Goal: Task Accomplishment & Management: Manage account settings

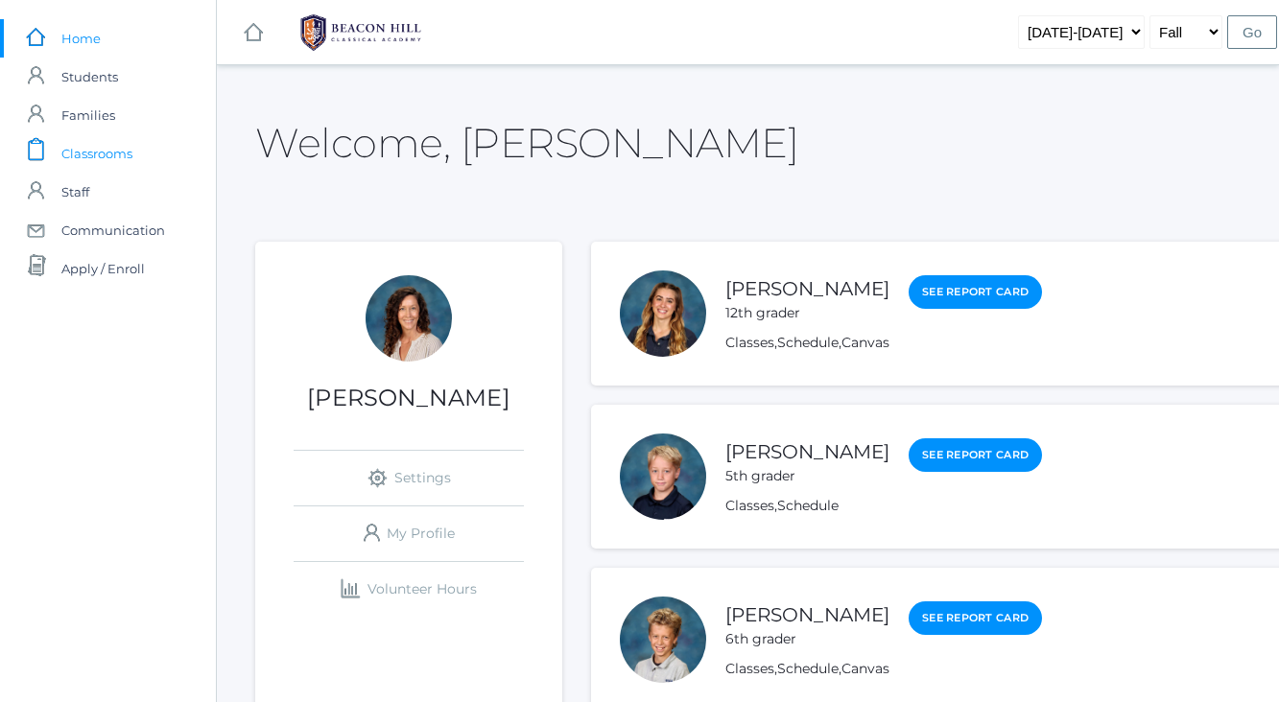
click at [116, 153] on span "Classrooms" at bounding box center [96, 153] width 71 height 38
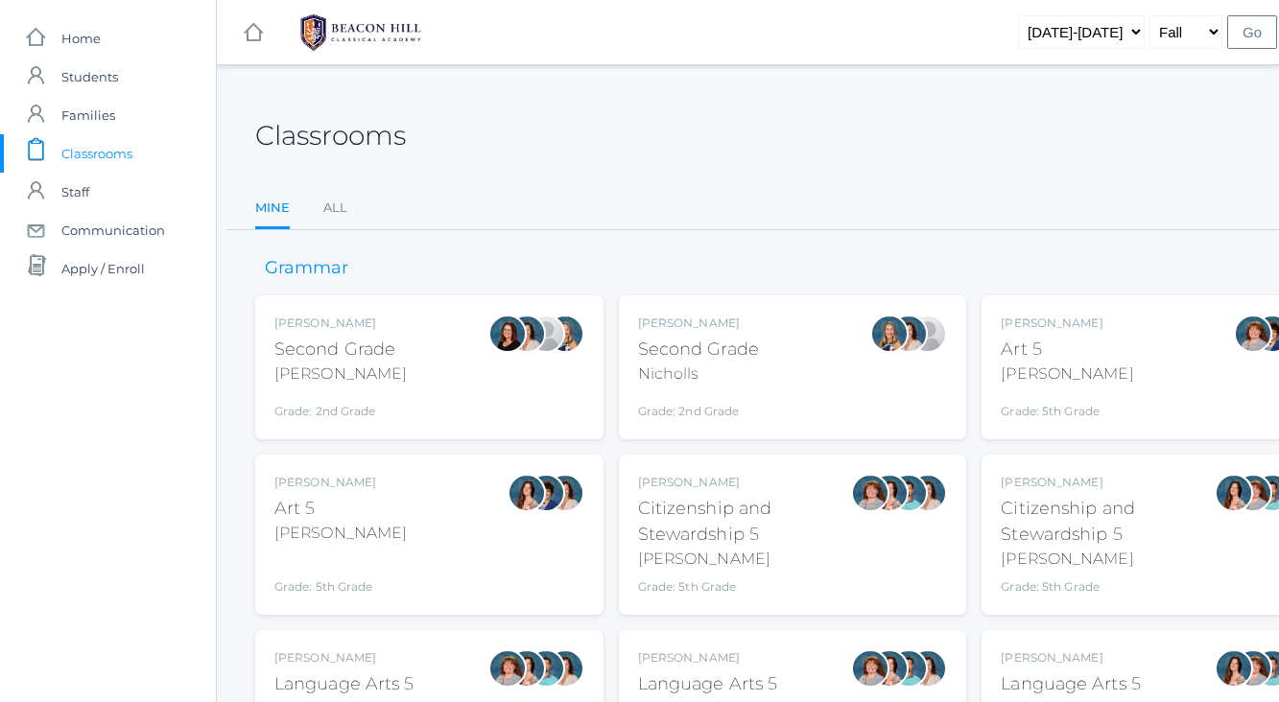
click at [378, 357] on div "Second Grade" at bounding box center [340, 350] width 132 height 26
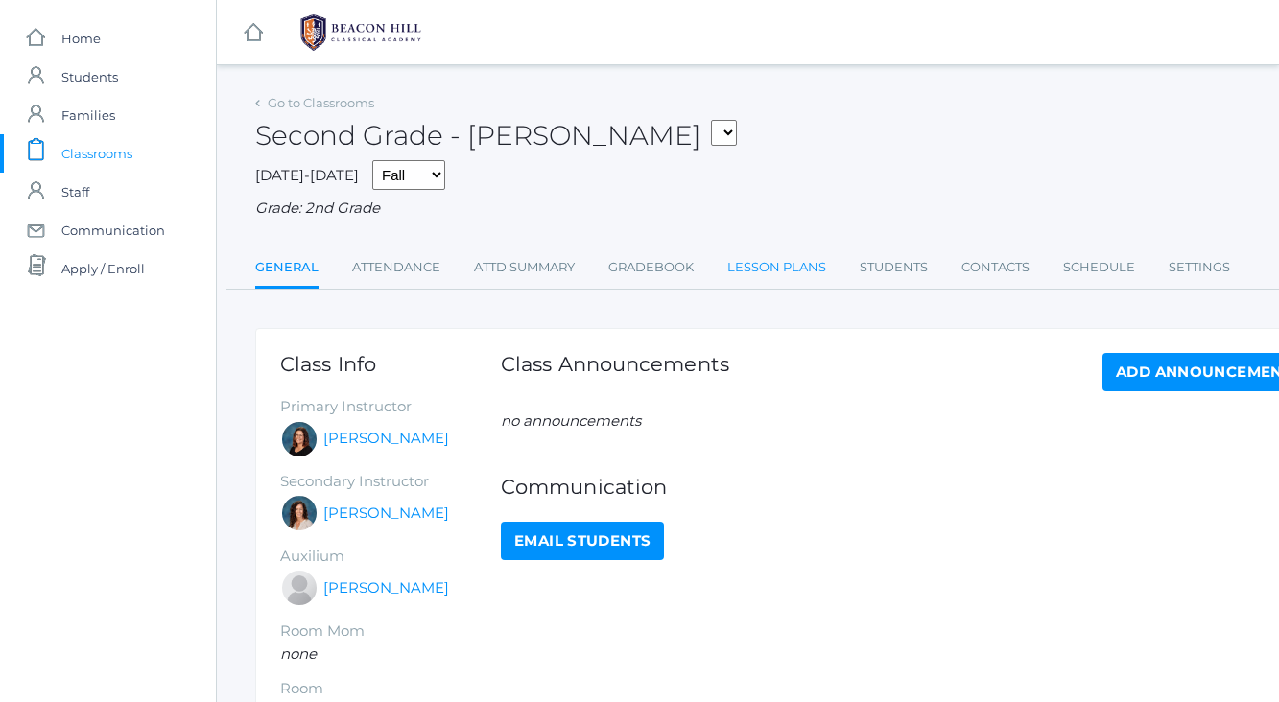
click at [795, 270] on link "Lesson Plans" at bounding box center [776, 267] width 99 height 38
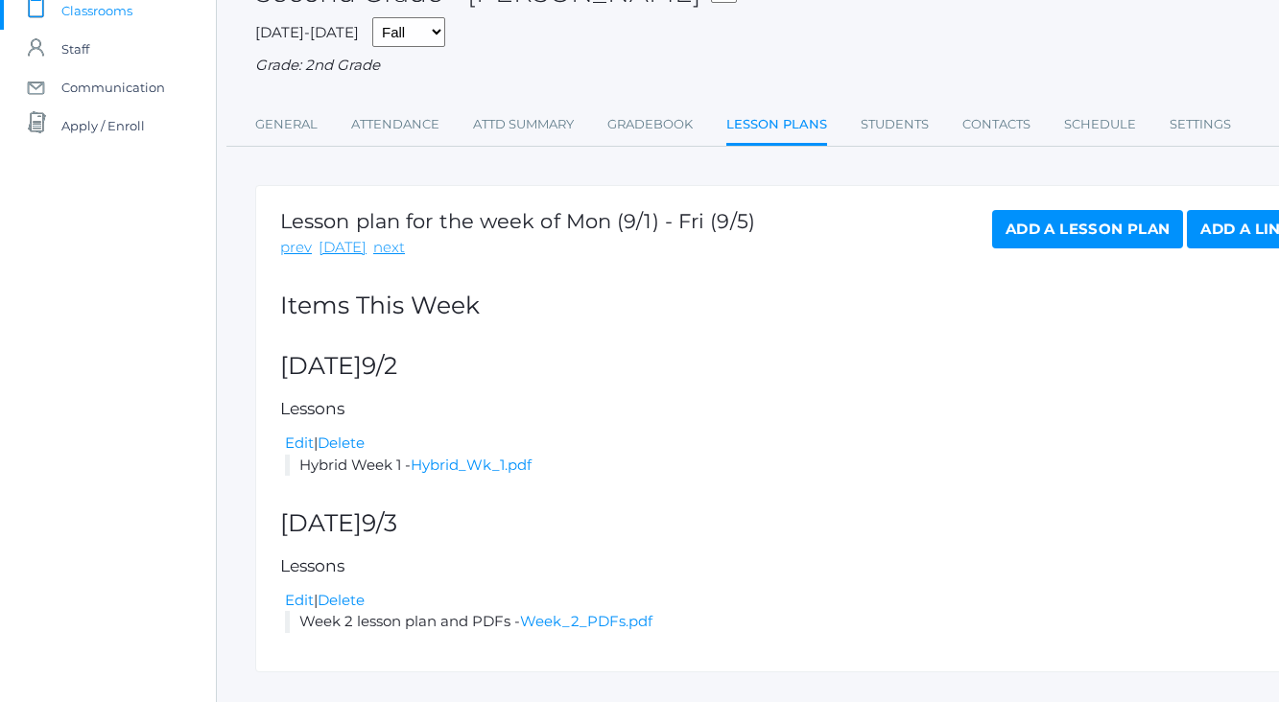
scroll to position [146, 0]
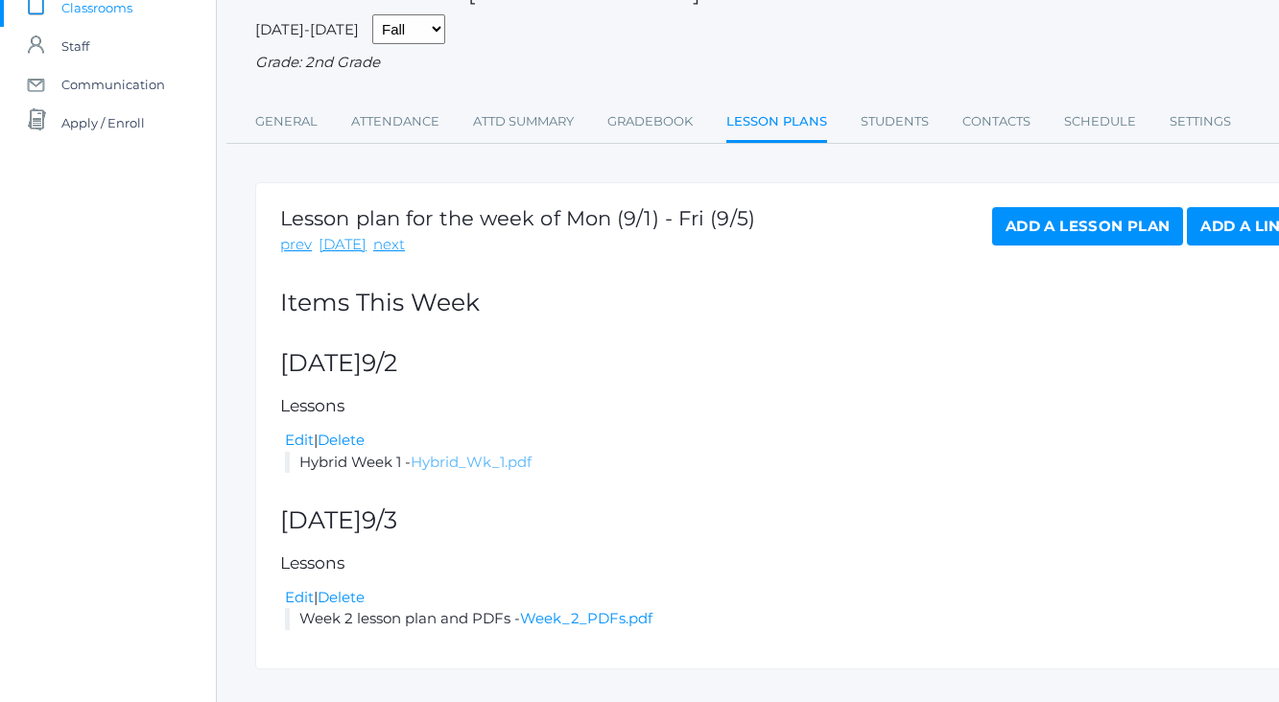
click at [484, 455] on link "Hybrid_Wk_1.pdf" at bounding box center [471, 462] width 121 height 18
click at [495, 457] on link "Hybrid_Wk_1.pdf" at bounding box center [471, 462] width 121 height 18
